Goal: Information Seeking & Learning: Learn about a topic

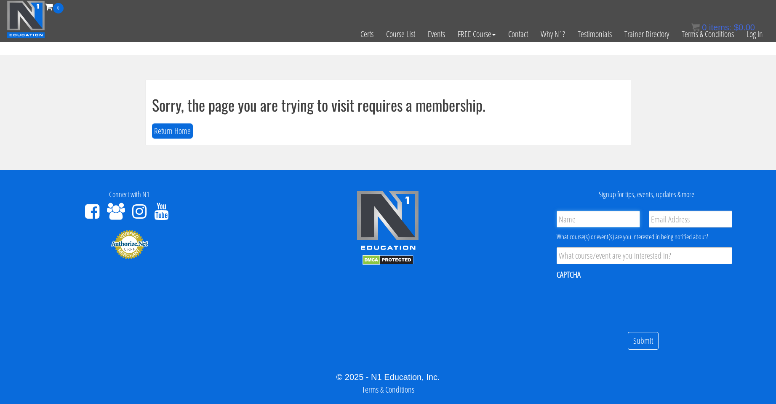
click at [600, 219] on input "Name *" at bounding box center [598, 219] width 83 height 17
type input "Long Hoang Duy"
click at [755, 36] on link "Log In" at bounding box center [755, 33] width 29 height 41
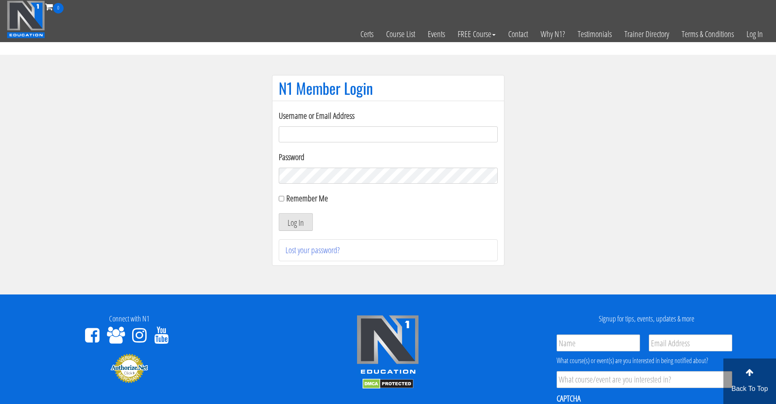
type input "[EMAIL_ADDRESS][DOMAIN_NAME]"
drag, startPoint x: 352, startPoint y: 136, endPoint x: 351, endPoint y: 142, distance: 6.4
click at [352, 137] on input "[EMAIL_ADDRESS][DOMAIN_NAME]" at bounding box center [388, 134] width 219 height 16
click at [260, 178] on section "N1 Member Login Username or Email Address duylong.254@gmail.com Password Rememb…" at bounding box center [388, 175] width 776 height 240
click at [293, 201] on label "Remember Me" at bounding box center [307, 198] width 42 height 11
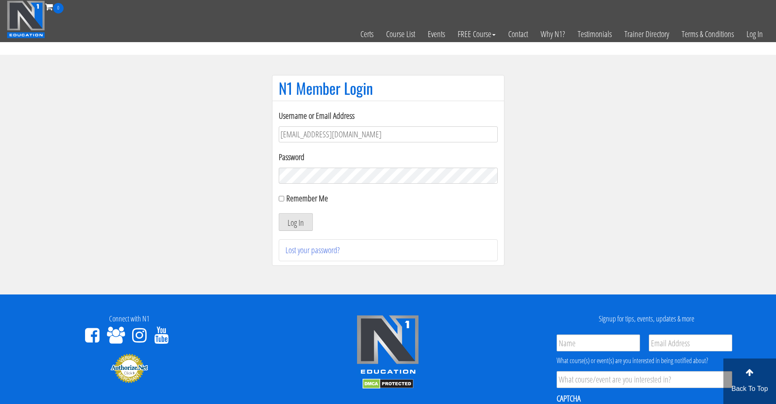
click at [284, 201] on input "Remember Me" at bounding box center [281, 198] width 5 height 5
checkbox input "true"
click at [299, 219] on button "Log In" at bounding box center [296, 222] width 34 height 18
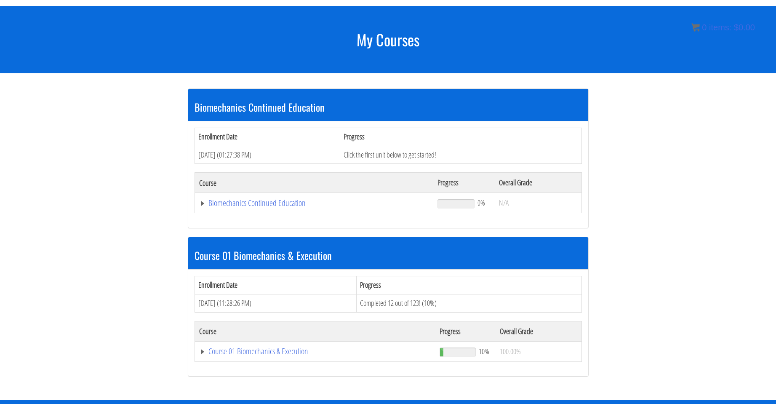
scroll to position [94, 0]
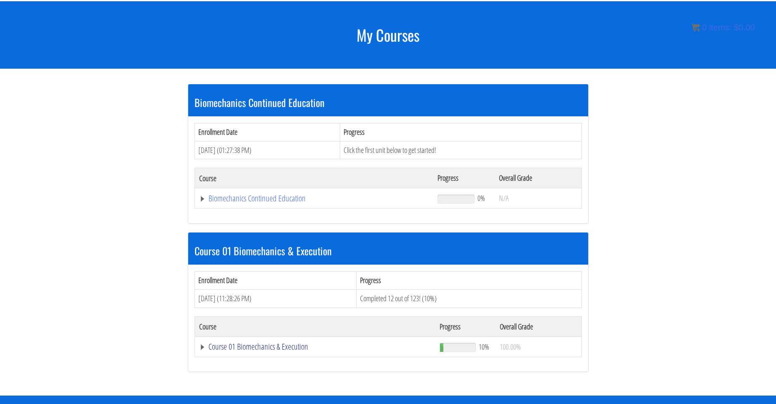
click at [256, 203] on link "Course 01 Biomechanics & Execution" at bounding box center [314, 198] width 230 height 8
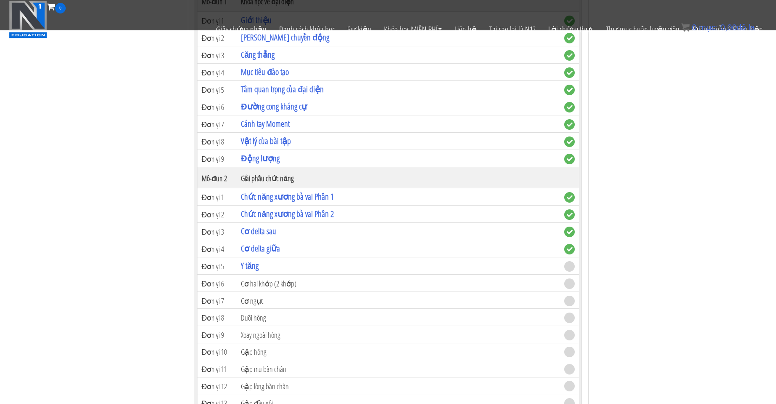
scroll to position [445, 0]
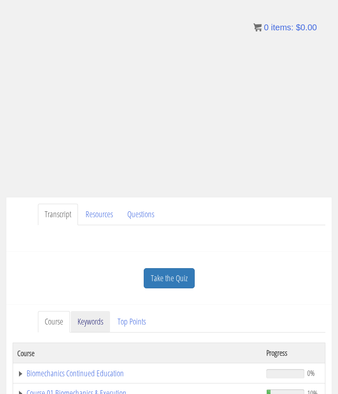
scroll to position [140, 0]
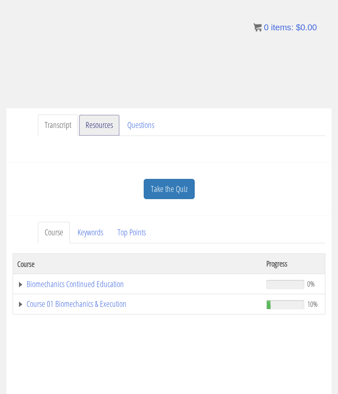
click at [105, 130] on link "Resources" at bounding box center [99, 125] width 41 height 21
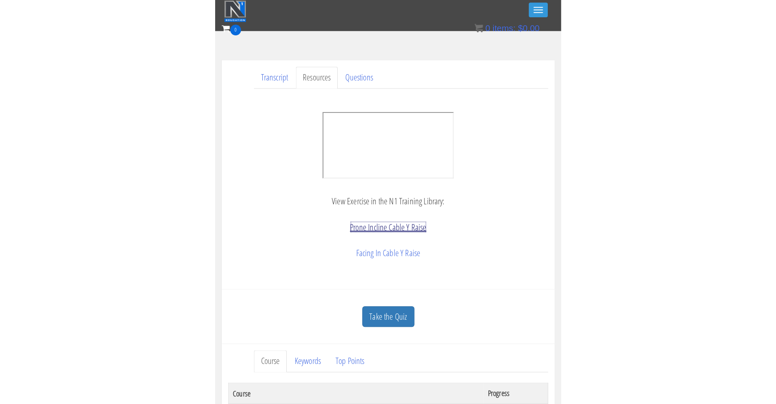
scroll to position [181, 0]
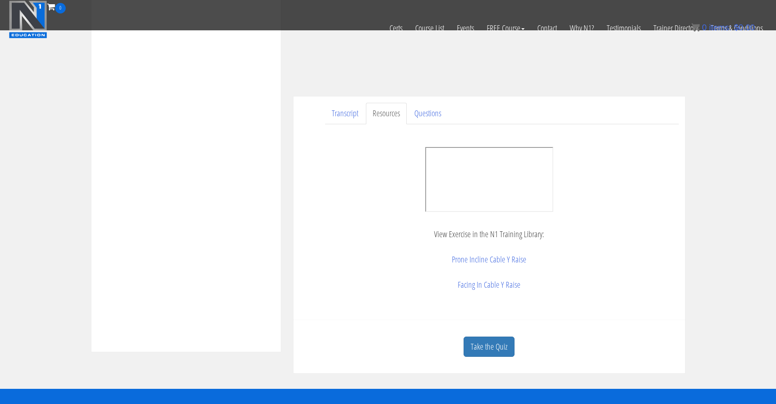
click at [318, 263] on p "Prone Incline Cable Y Raise" at bounding box center [489, 259] width 379 height 13
click at [318, 230] on p "View Exercise in the N1 Training Library:" at bounding box center [489, 234] width 379 height 13
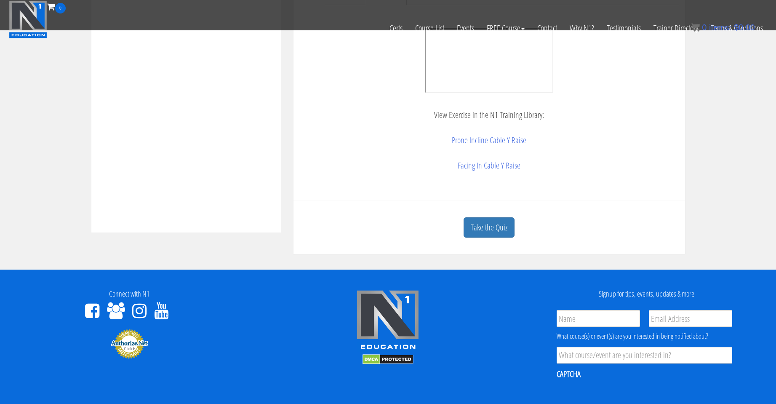
scroll to position [321, 0]
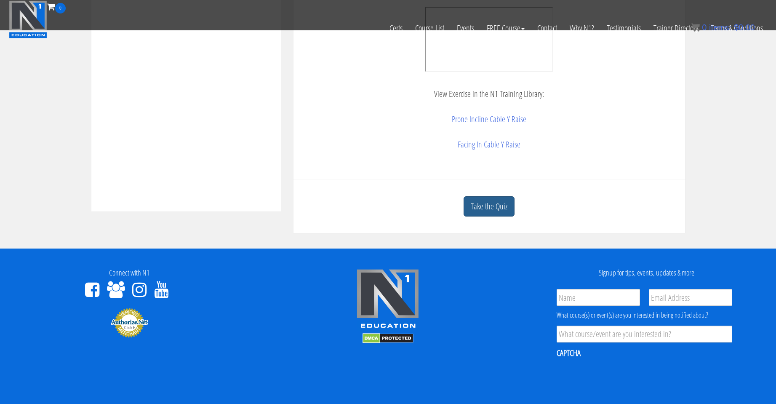
click at [318, 208] on link "Take the Quiz" at bounding box center [489, 206] width 51 height 21
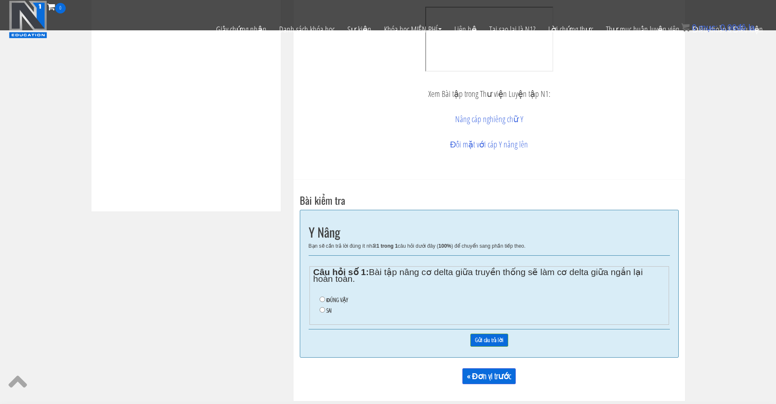
click at [318, 295] on ul "ĐÚNG VẬY SAI" at bounding box center [489, 305] width 352 height 29
click at [318, 296] on font "ĐÚNG VẬY" at bounding box center [338, 300] width 22 height 8
click at [318, 297] on input "ĐÚNG VẬY" at bounding box center [322, 299] width 5 height 5
radio input "true"
click at [318, 341] on input "Gửi câu trả lời" at bounding box center [490, 340] width 38 height 13
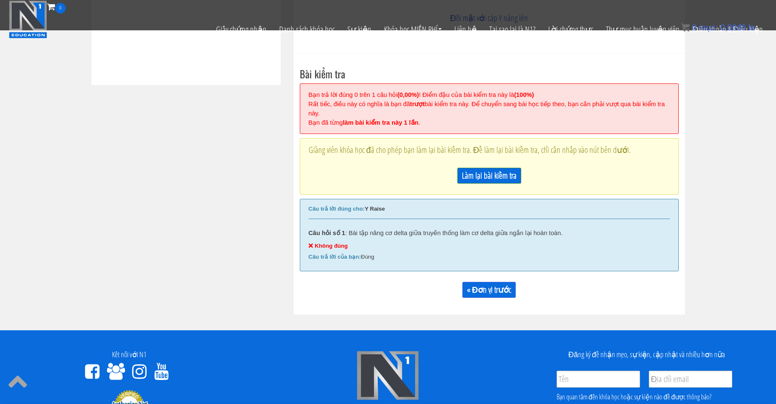
scroll to position [419, 0]
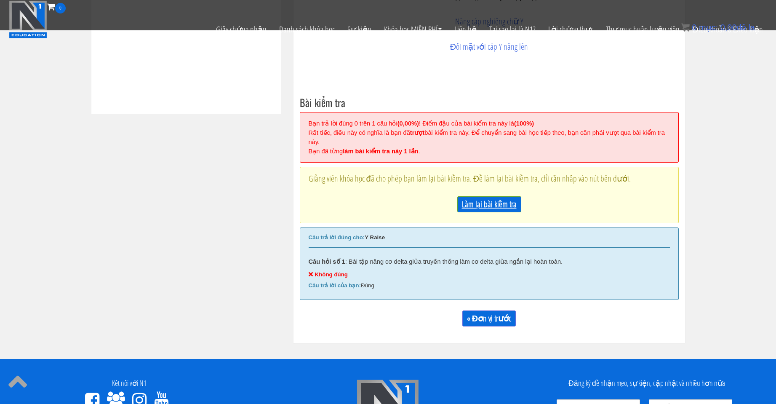
click at [318, 208] on font "Làm lại bài kiểm tra" at bounding box center [489, 203] width 55 height 11
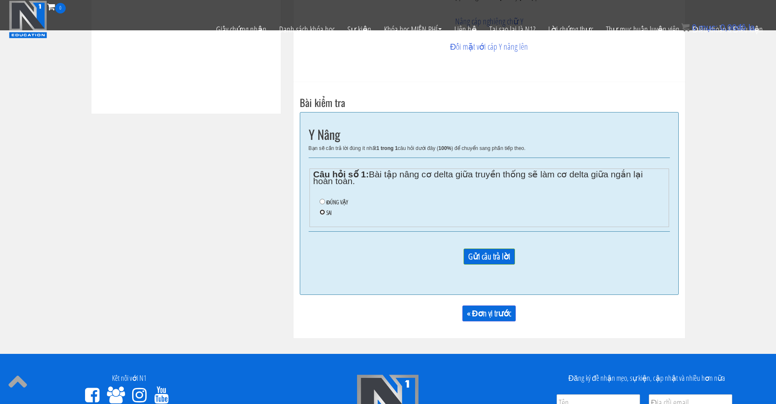
click at [318, 210] on input "SAI" at bounding box center [322, 211] width 5 height 5
radio input "true"
click at [318, 257] on input "Gửi câu trả lời" at bounding box center [489, 257] width 51 height 16
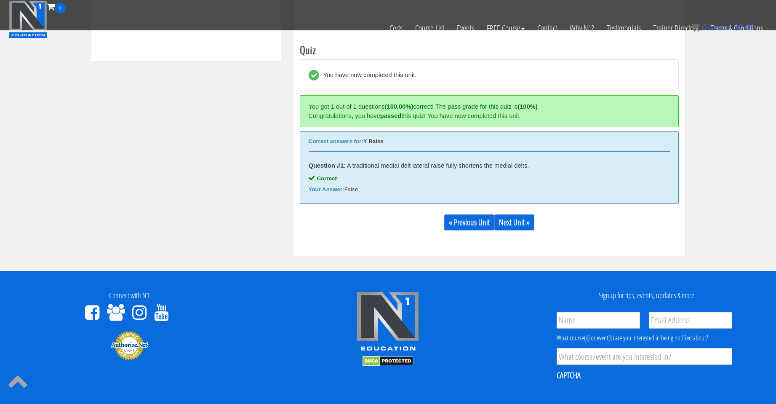
scroll to position [489, 0]
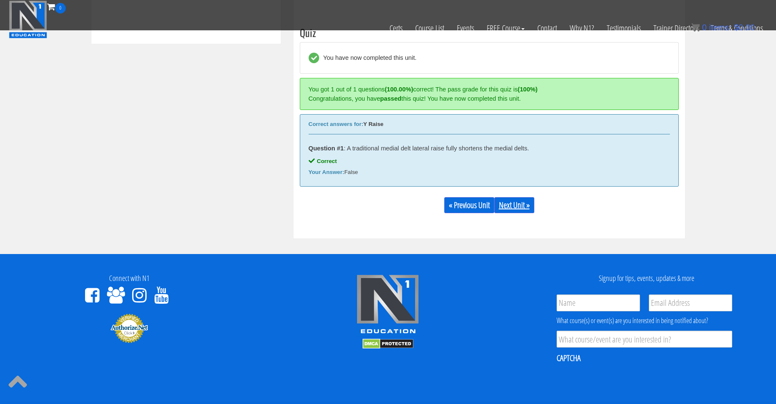
click at [318, 209] on link "Next Unit »" at bounding box center [515, 205] width 40 height 16
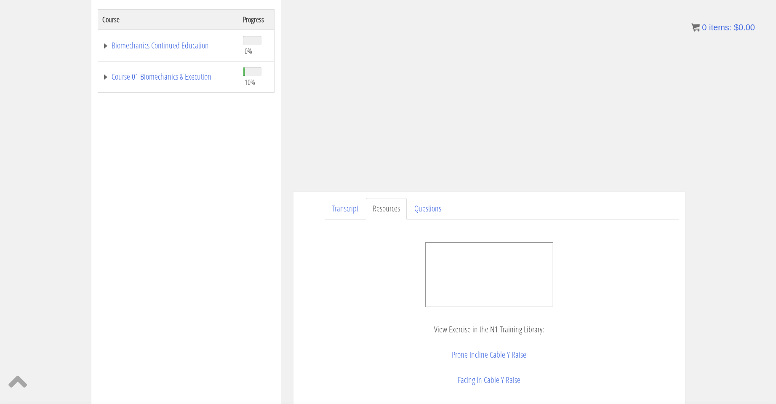
scroll to position [3, 0]
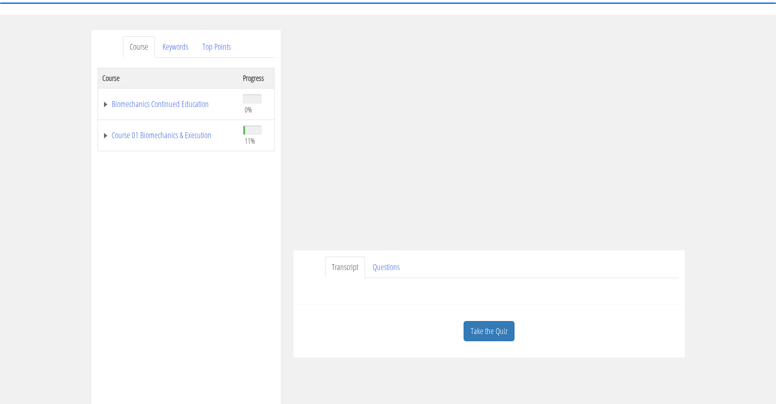
scroll to position [82, 0]
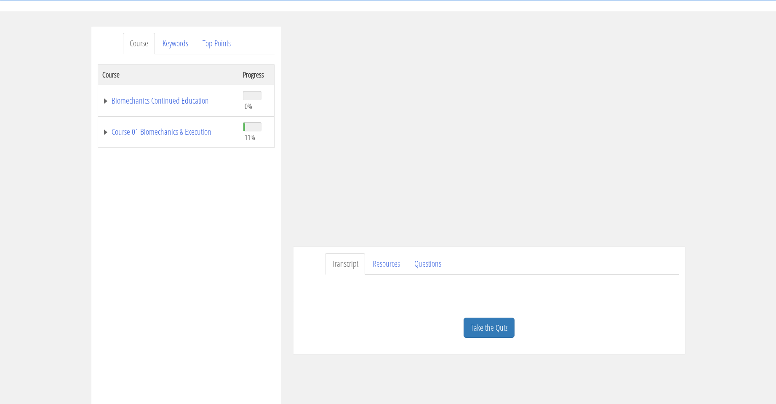
scroll to position [86, 0]
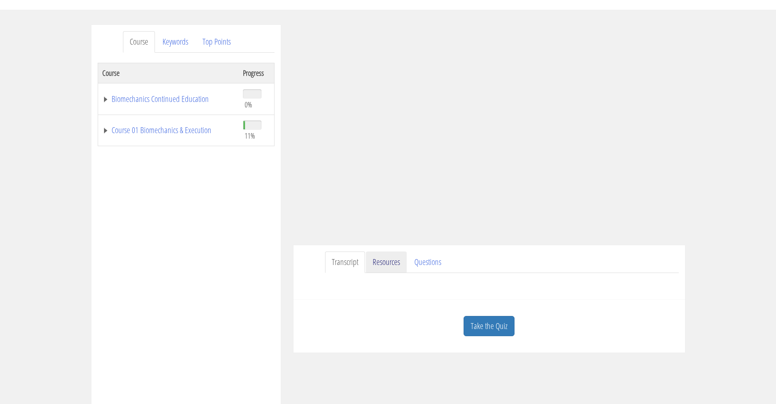
drag, startPoint x: 385, startPoint y: 266, endPoint x: 391, endPoint y: 266, distance: 5.9
click at [385, 266] on link "Resources" at bounding box center [386, 262] width 41 height 21
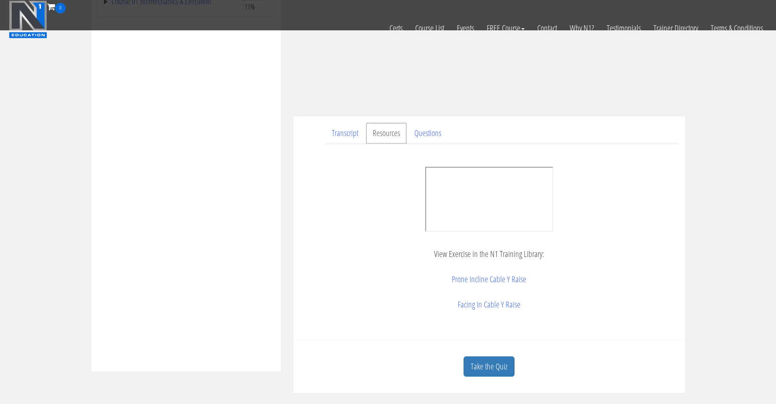
scroll to position [226, 0]
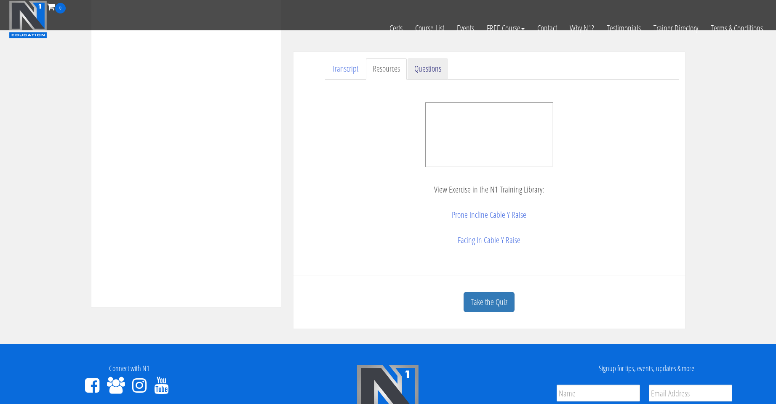
click at [437, 67] on link "Questions" at bounding box center [428, 68] width 40 height 21
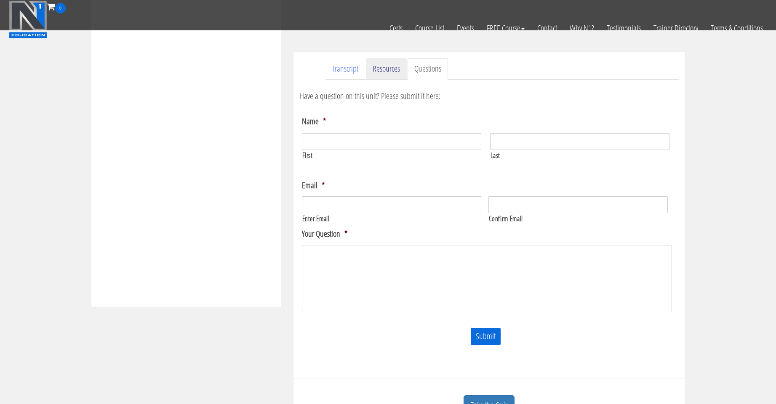
click at [380, 71] on link "Resources" at bounding box center [386, 68] width 41 height 21
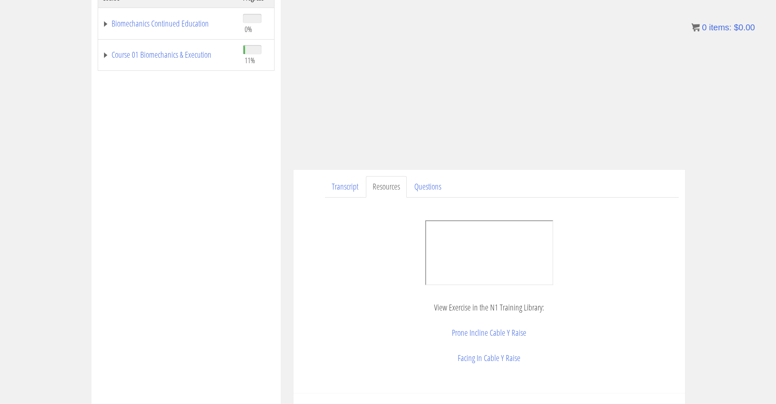
scroll to position [16, 0]
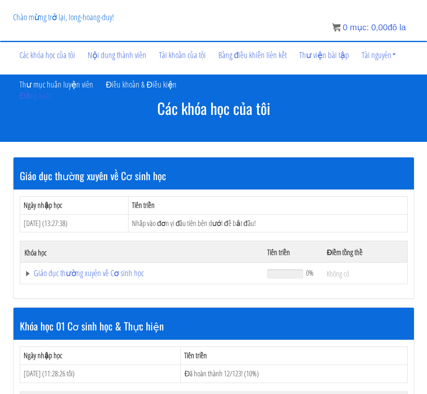
scroll to position [477, 0]
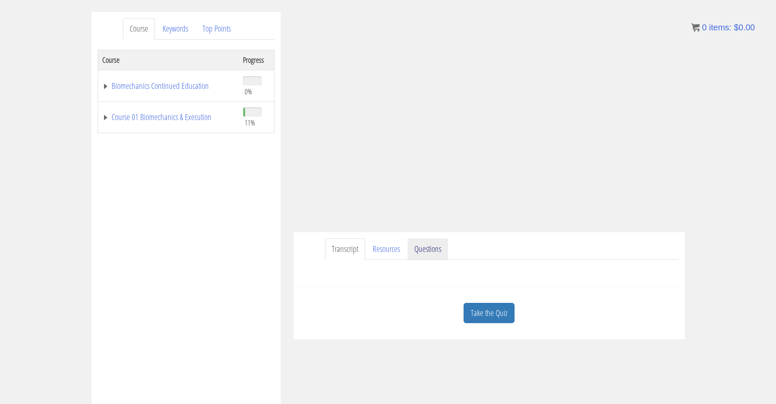
scroll to position [70, 0]
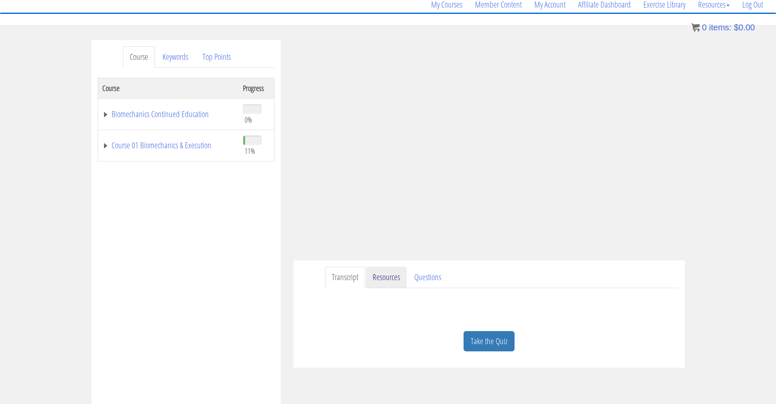
click at [383, 279] on link "Resources" at bounding box center [386, 277] width 41 height 21
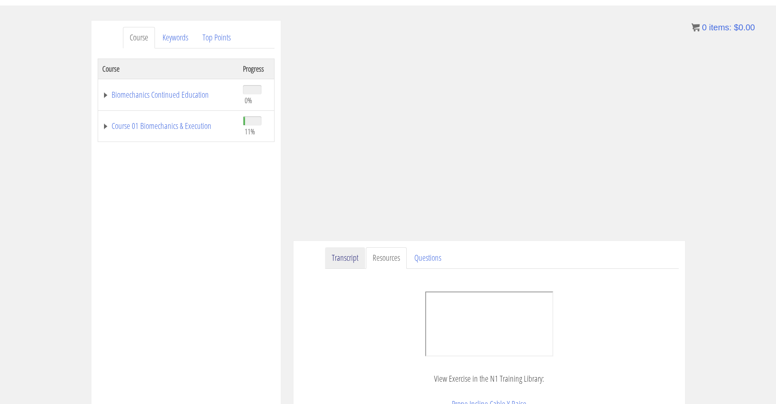
scroll to position [90, 0]
